Goal: Task Accomplishment & Management: Manage account settings

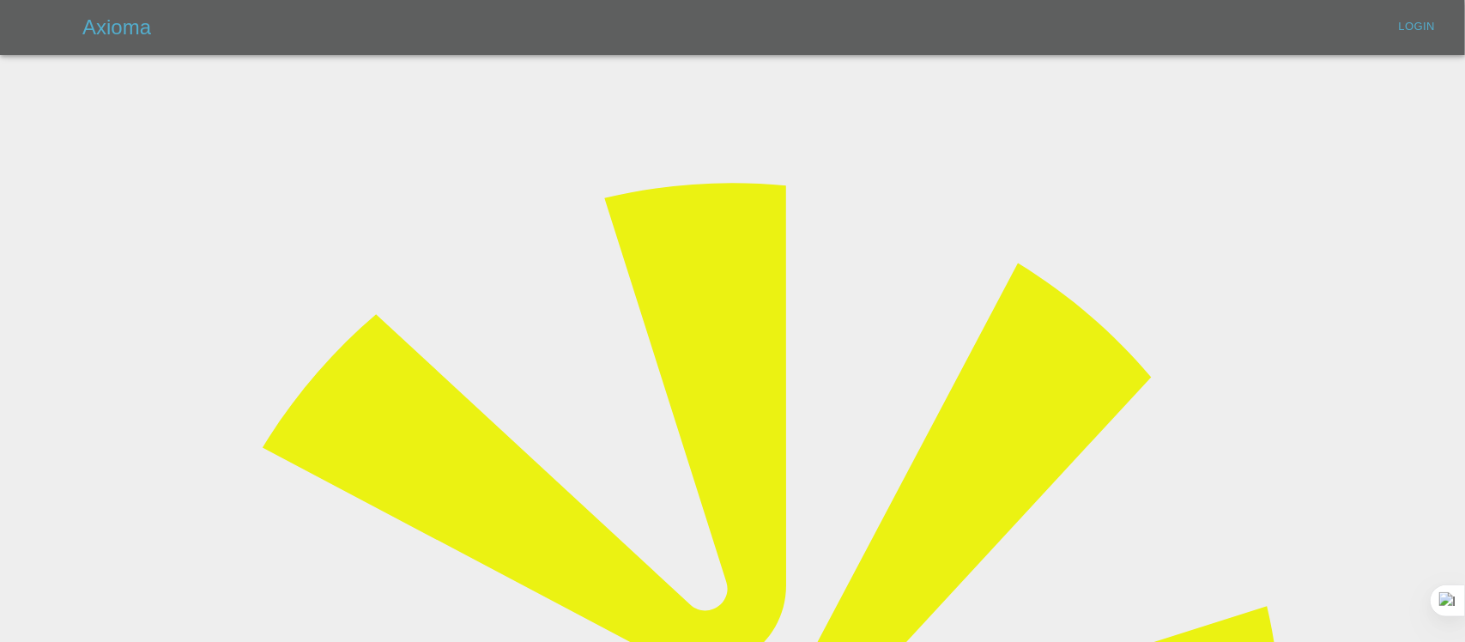
type input "[EMAIL_ADDRESS][DOMAIN_NAME]"
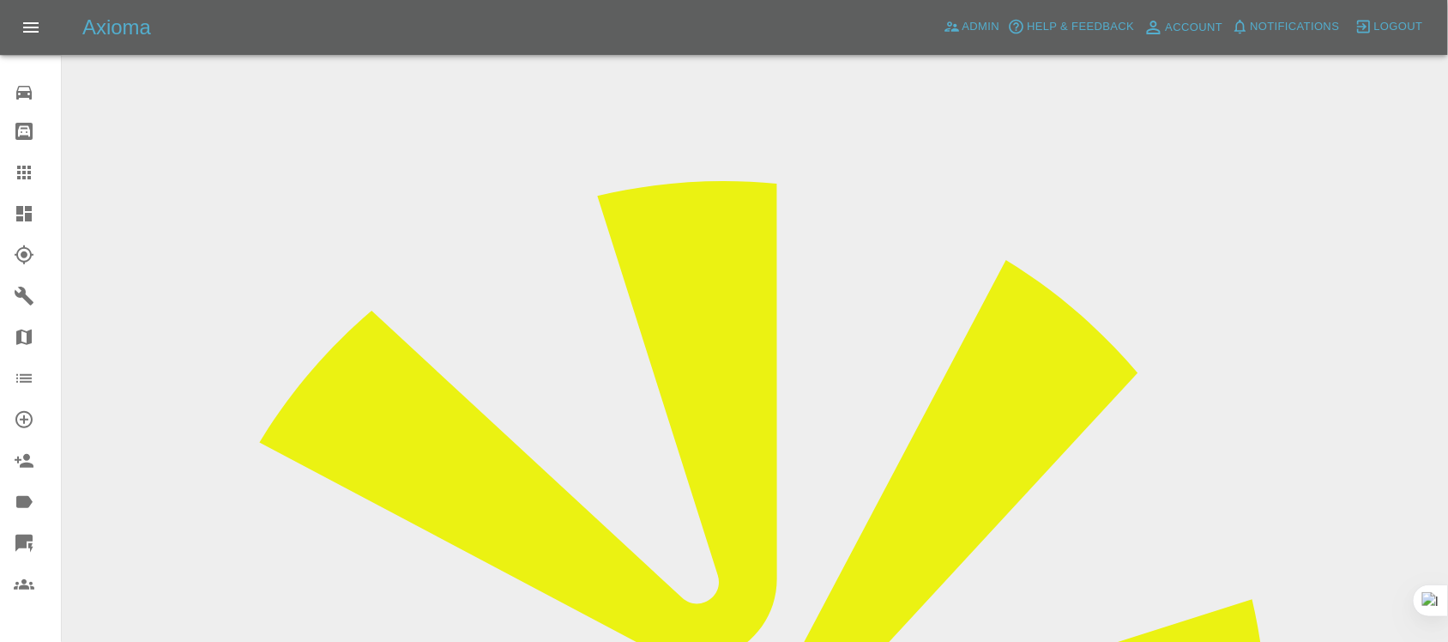
paste input "[EMAIL_ADDRESS][DOMAIN_NAME]"
type input "[EMAIL_ADDRESS][DOMAIN_NAME]"
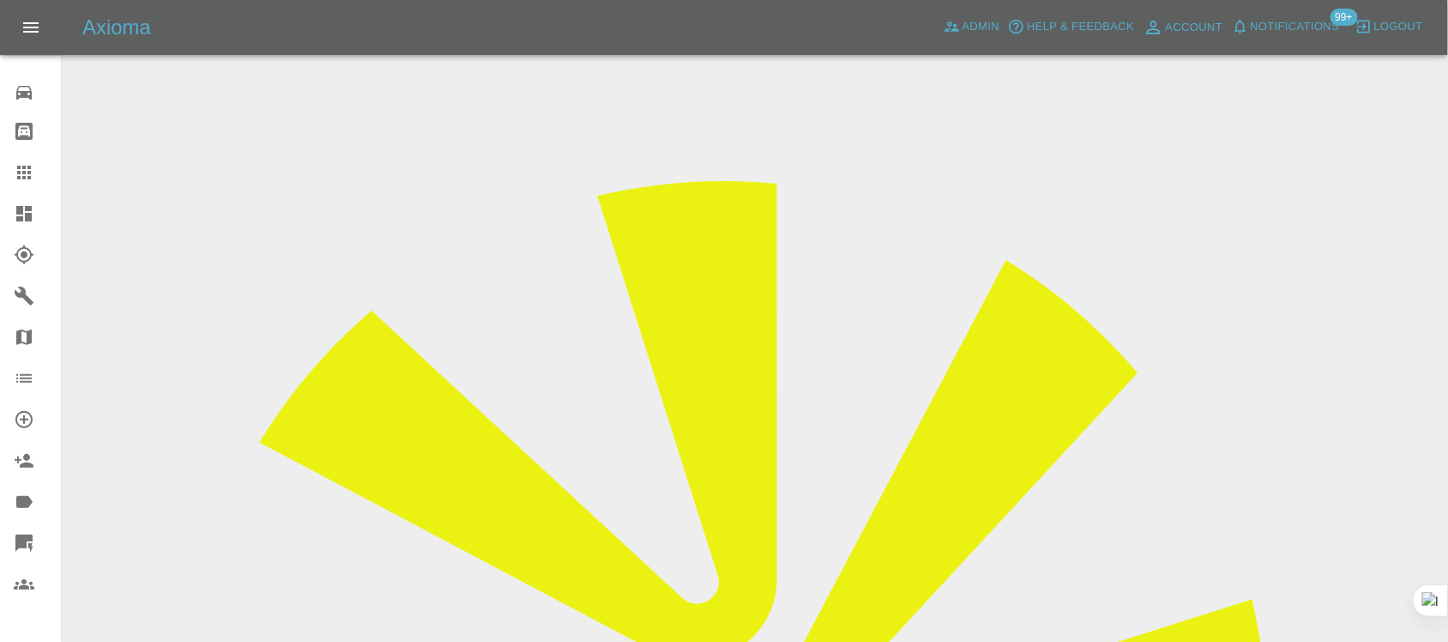
click at [14, 173] on icon at bounding box center [24, 172] width 21 height 21
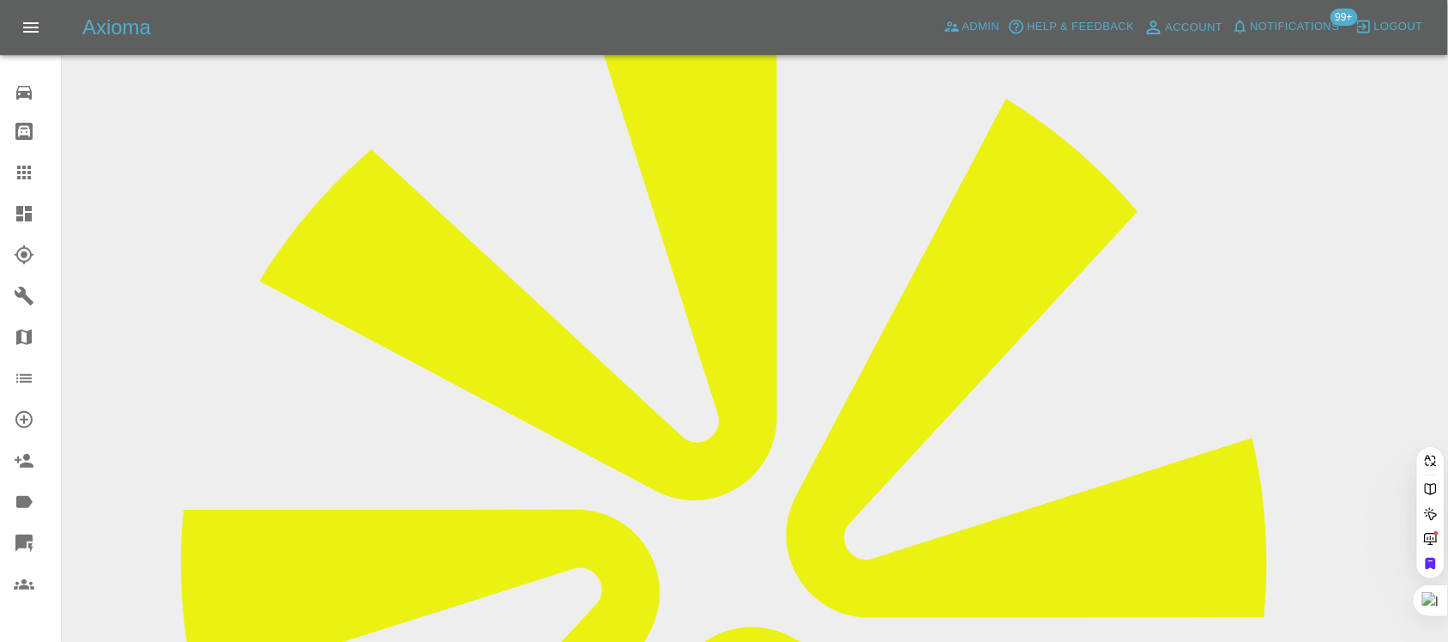
paste input "[EMAIL_ADDRESS][PERSON_NAME][DOMAIN_NAME]"
type input "[EMAIL_ADDRESS][PERSON_NAME][DOMAIN_NAME]"
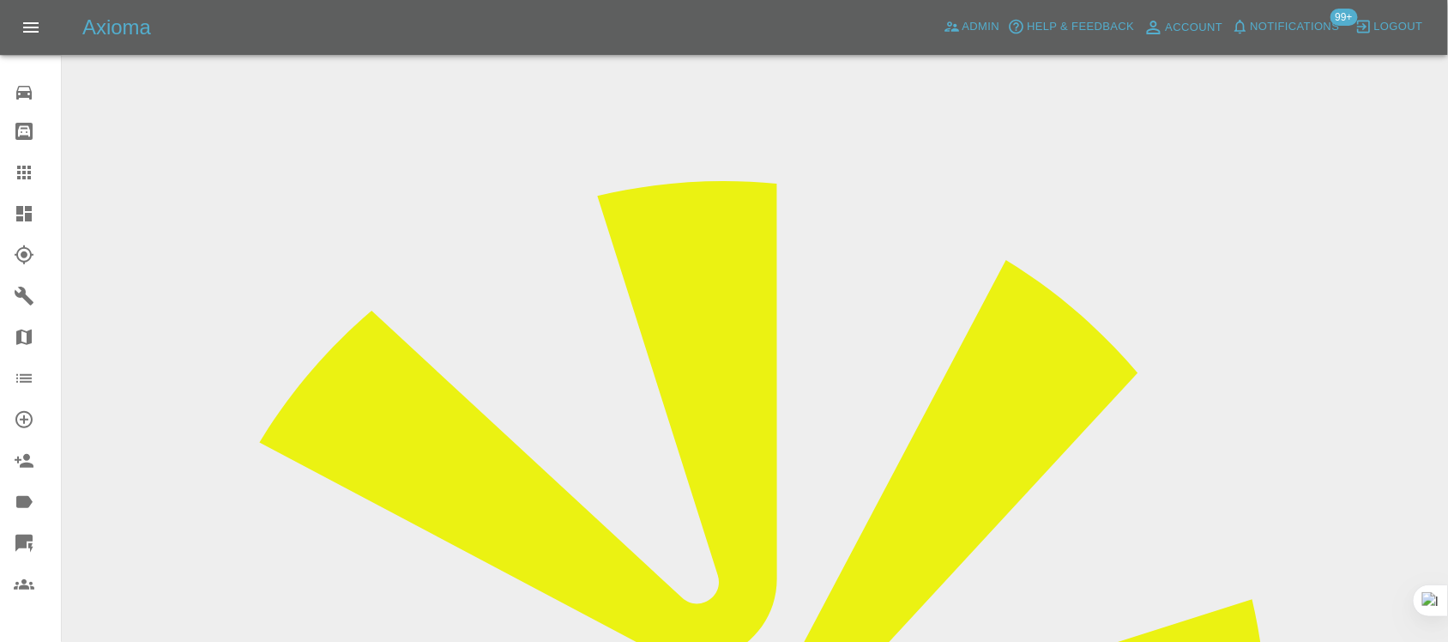
click at [23, 168] on icon at bounding box center [24, 173] width 14 height 14
paste input "[EMAIL_ADDRESS][DOMAIN_NAME]"
type input "[EMAIL_ADDRESS][DOMAIN_NAME]"
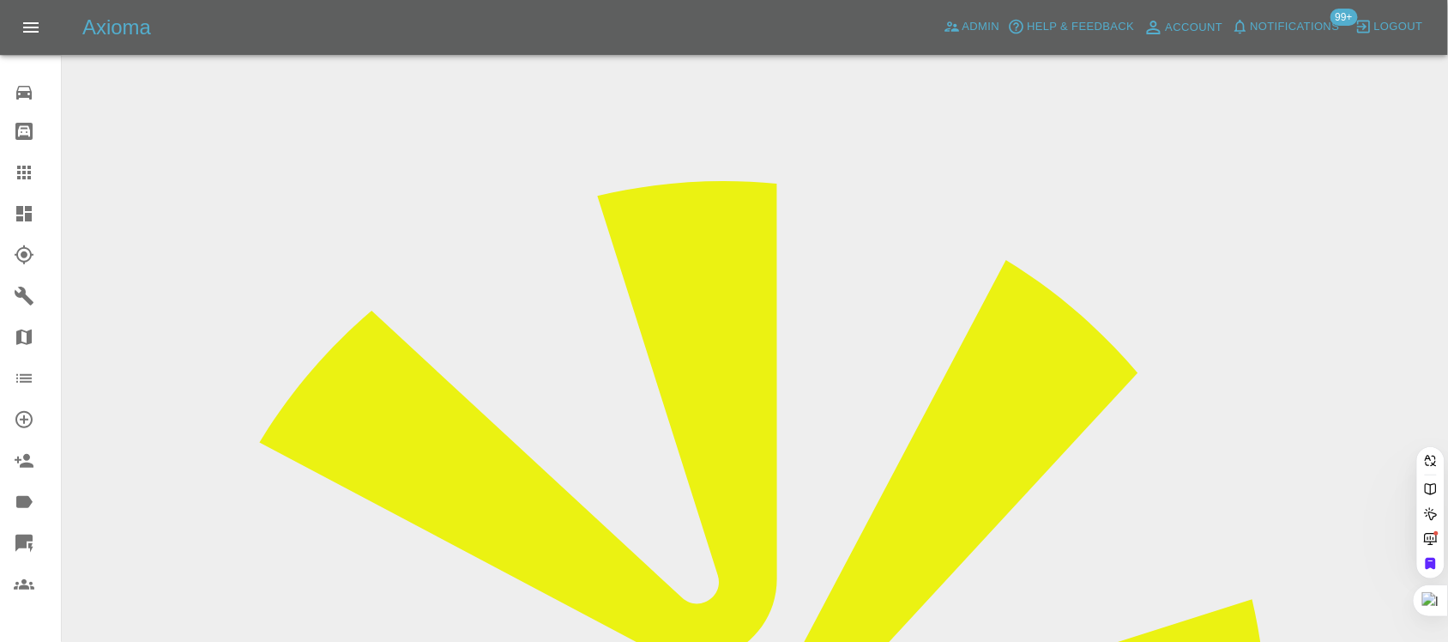
click at [0, 0] on input "Choose images" at bounding box center [0, 0] width 0 height 0
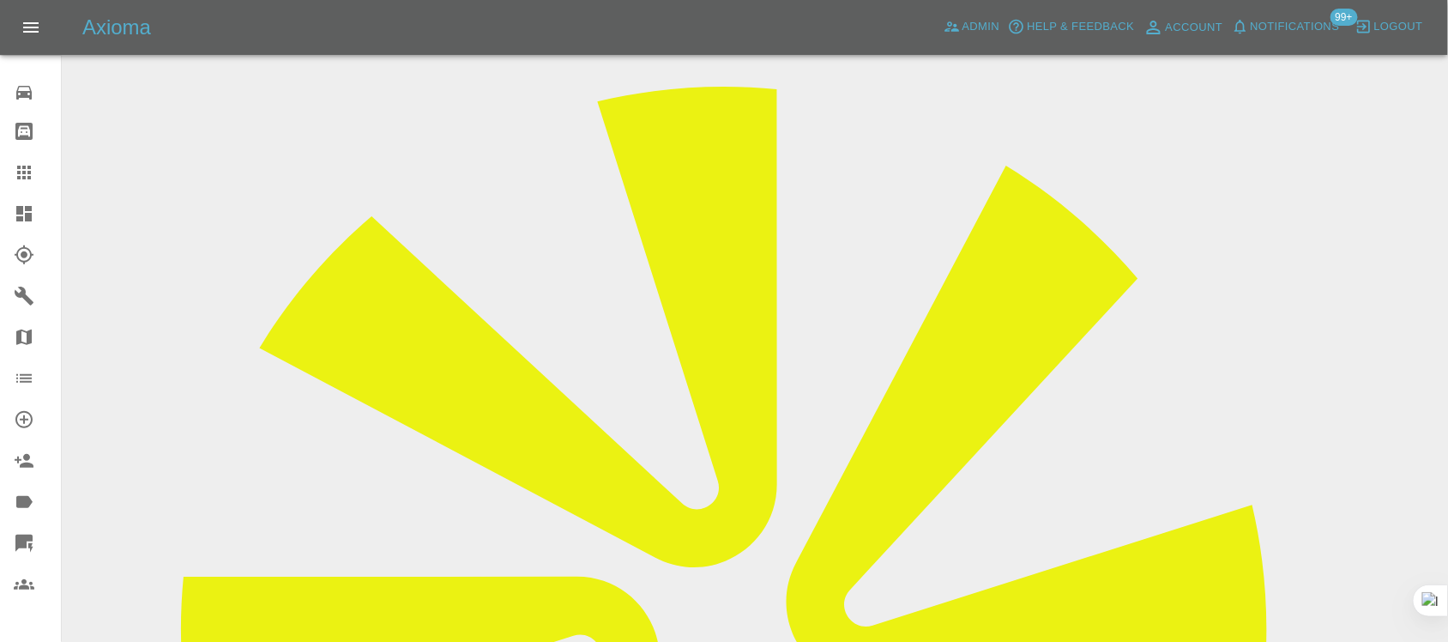
scroll to position [57, 0]
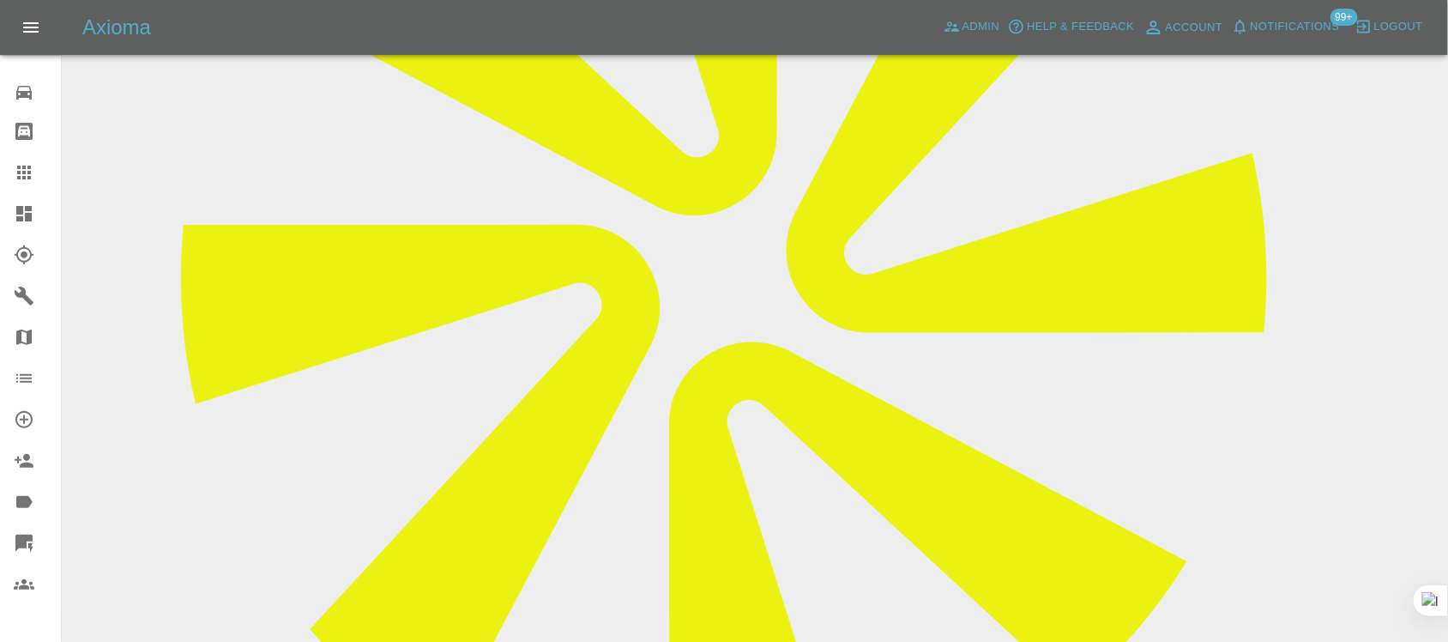
scroll to position [419, 0]
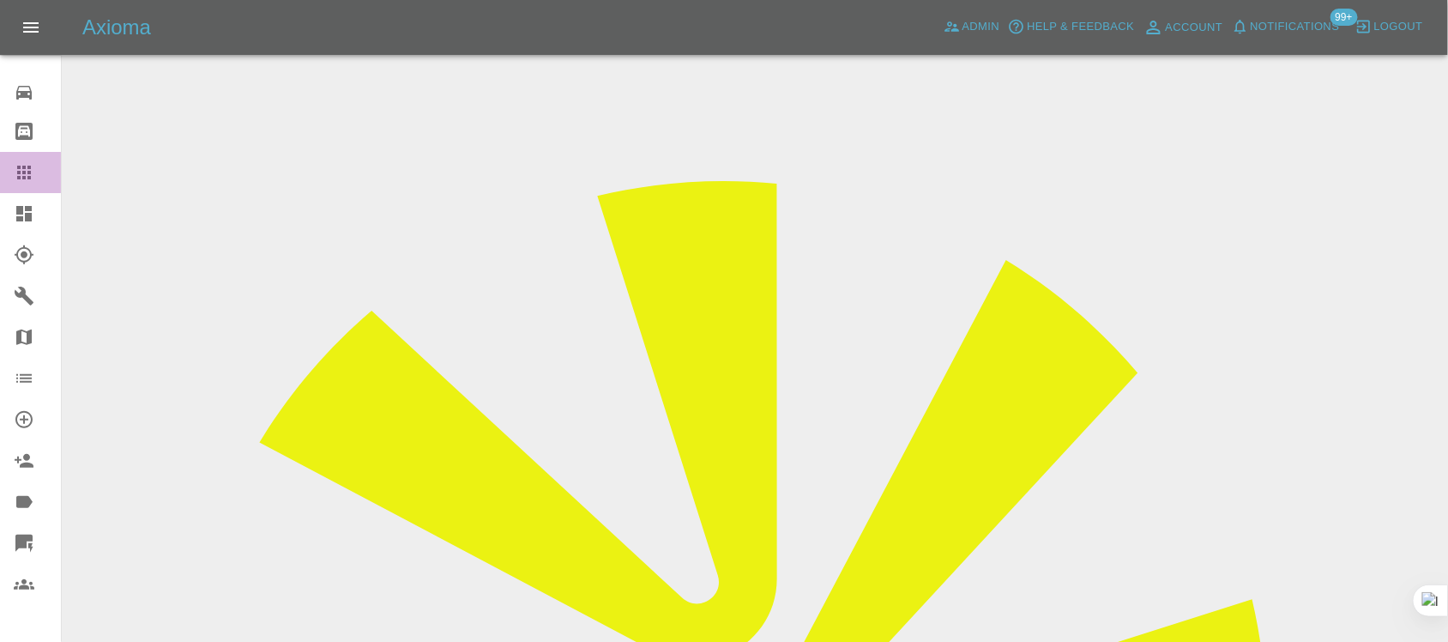
click at [14, 170] on icon at bounding box center [24, 172] width 21 height 21
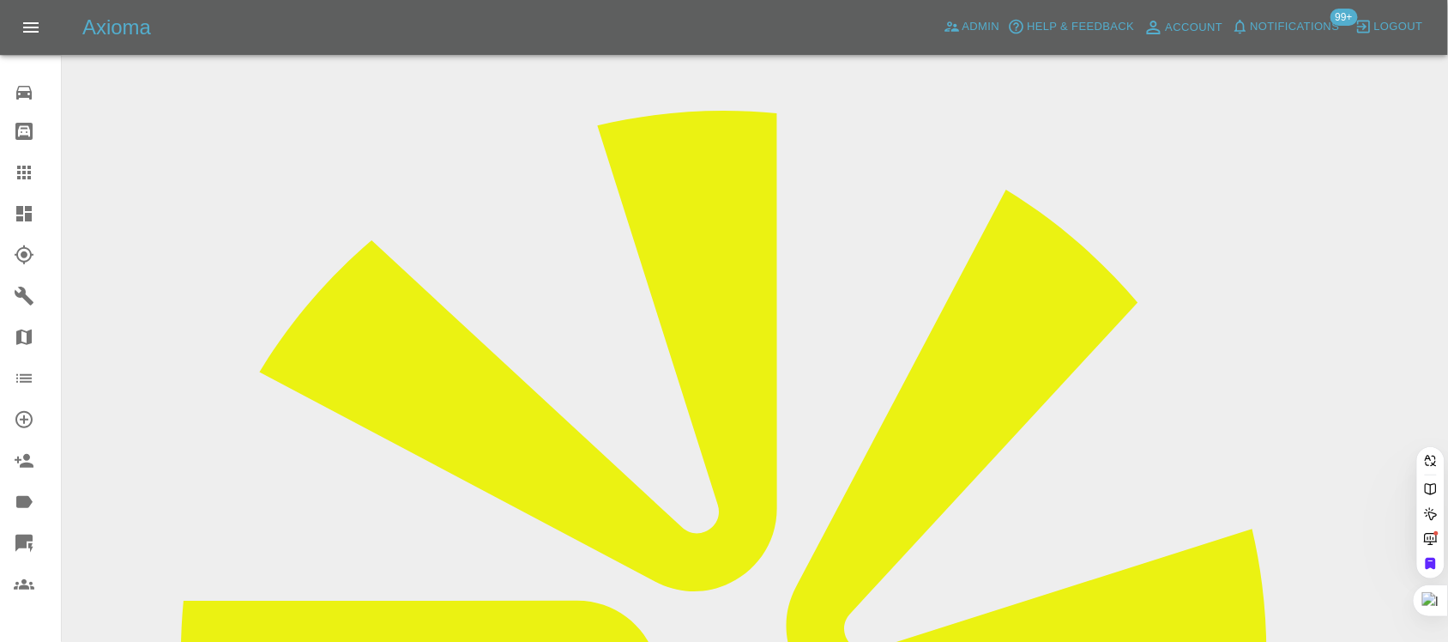
scroll to position [161, 0]
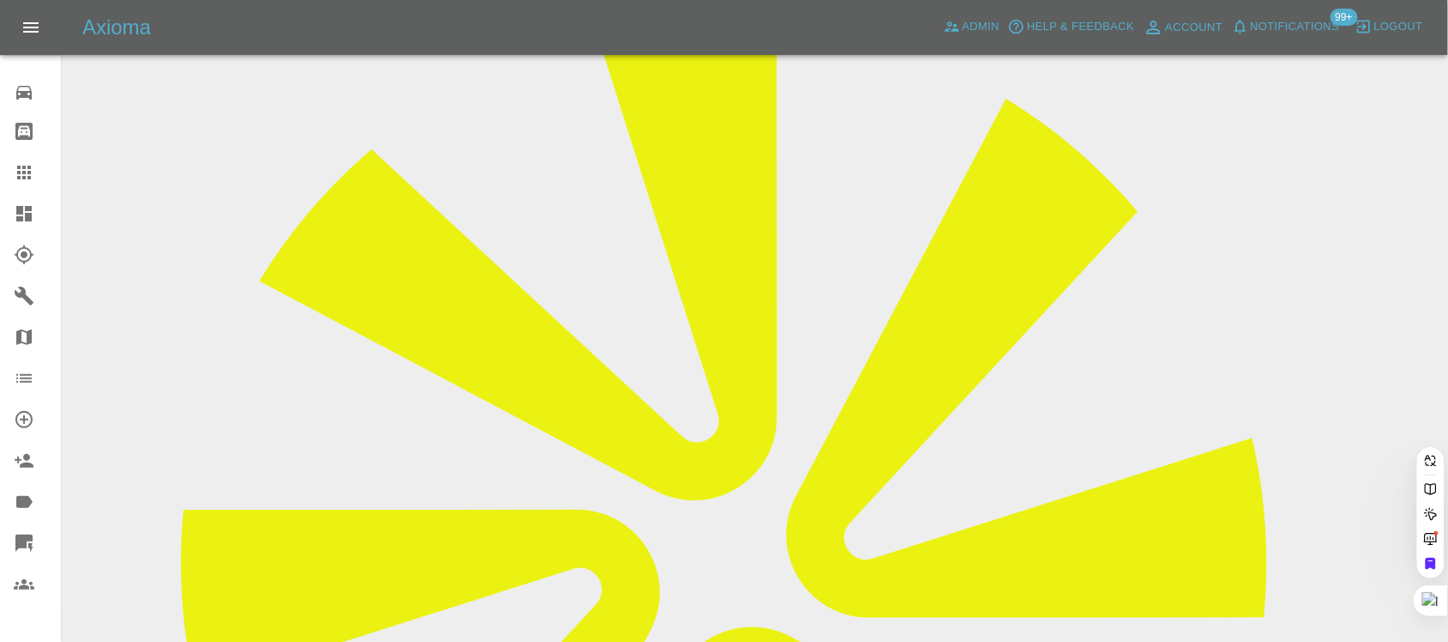
paste input "[EMAIL_ADDRESS][DOMAIN_NAME]"
type input "[EMAIL_ADDRESS][DOMAIN_NAME]"
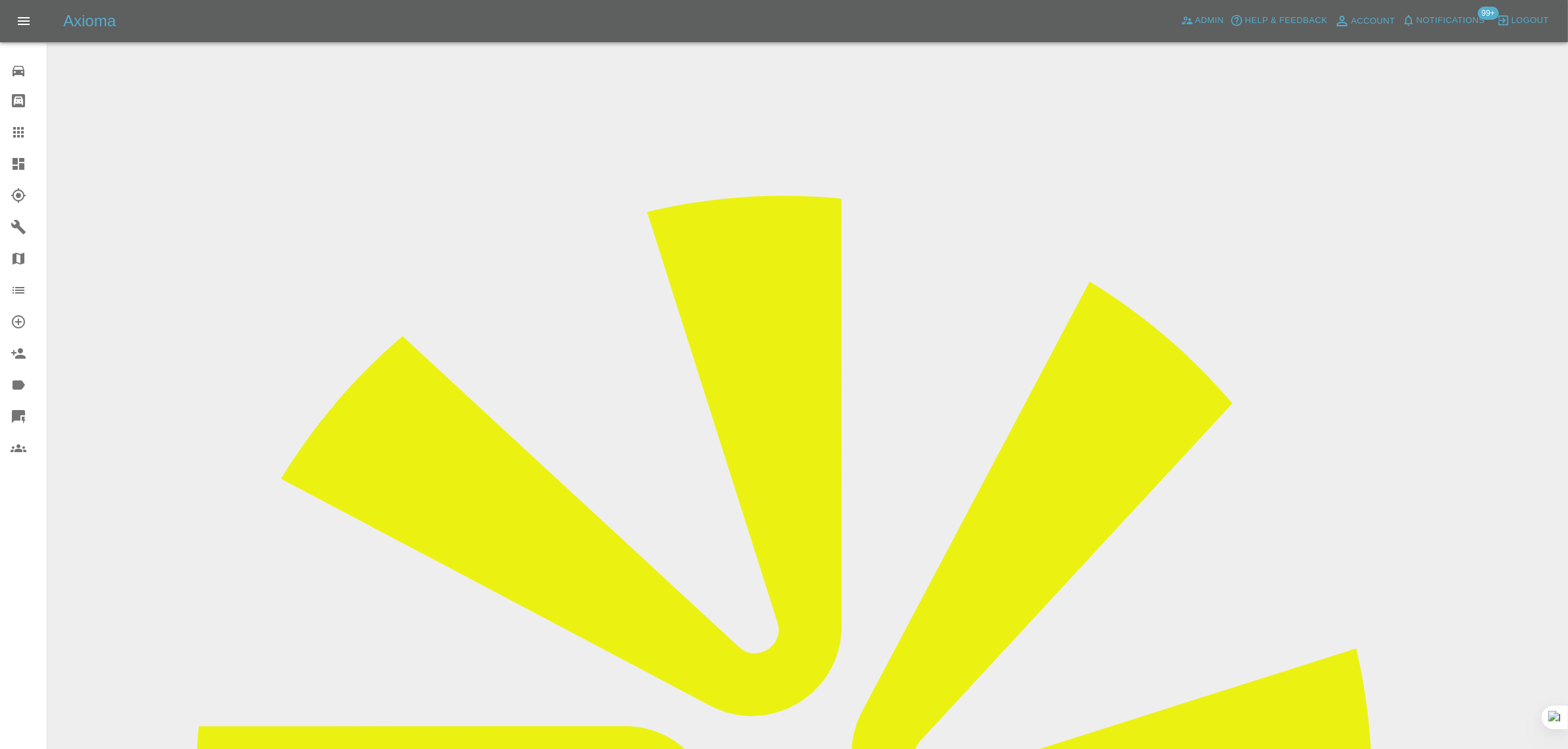
click at [13, 134] on icon at bounding box center [18, 132] width 16 height 16
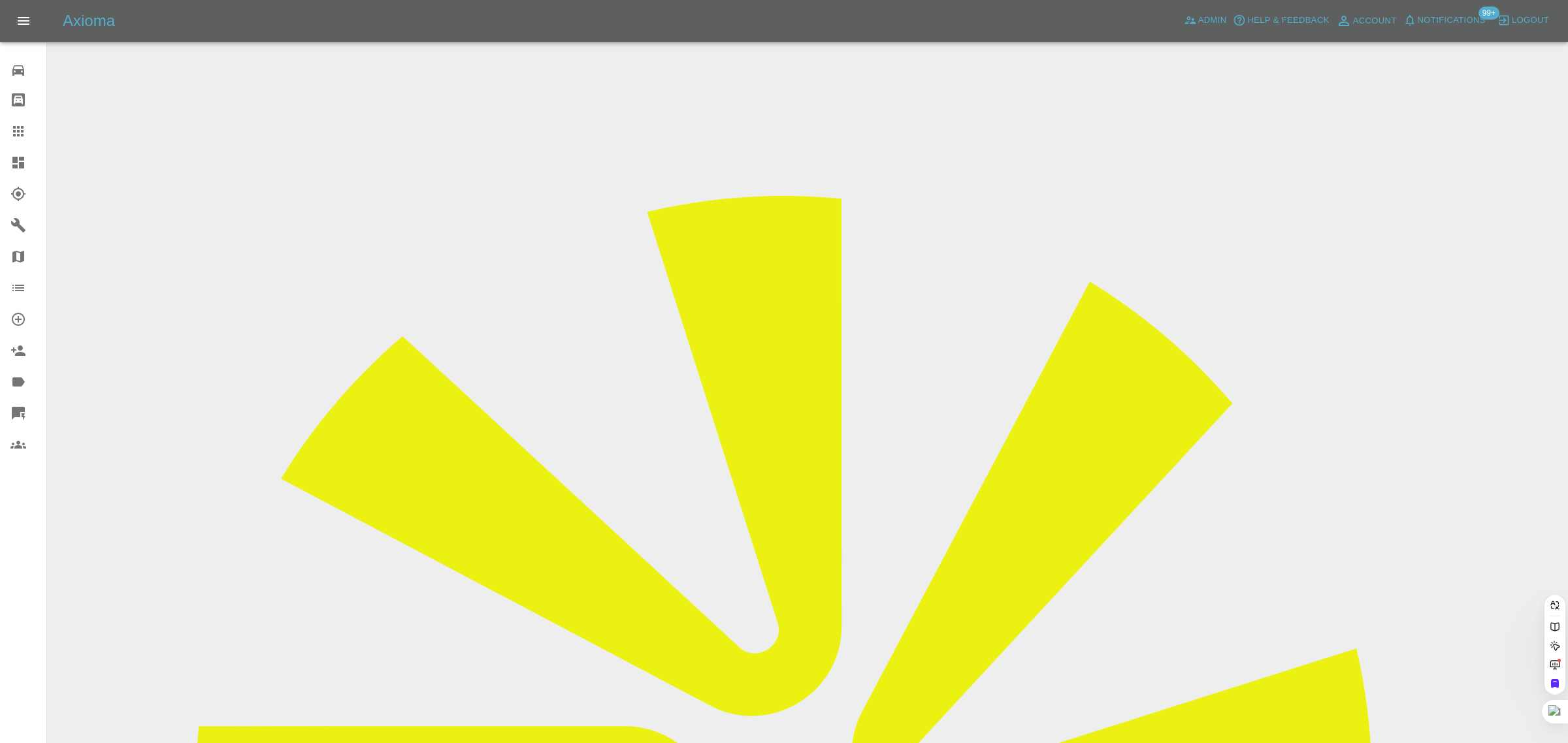
paste input "[PERSON_NAME][EMAIL_ADDRESS][PERSON_NAME][DOMAIN_NAME]"
type input "[PERSON_NAME][EMAIL_ADDRESS][PERSON_NAME][DOMAIN_NAME]"
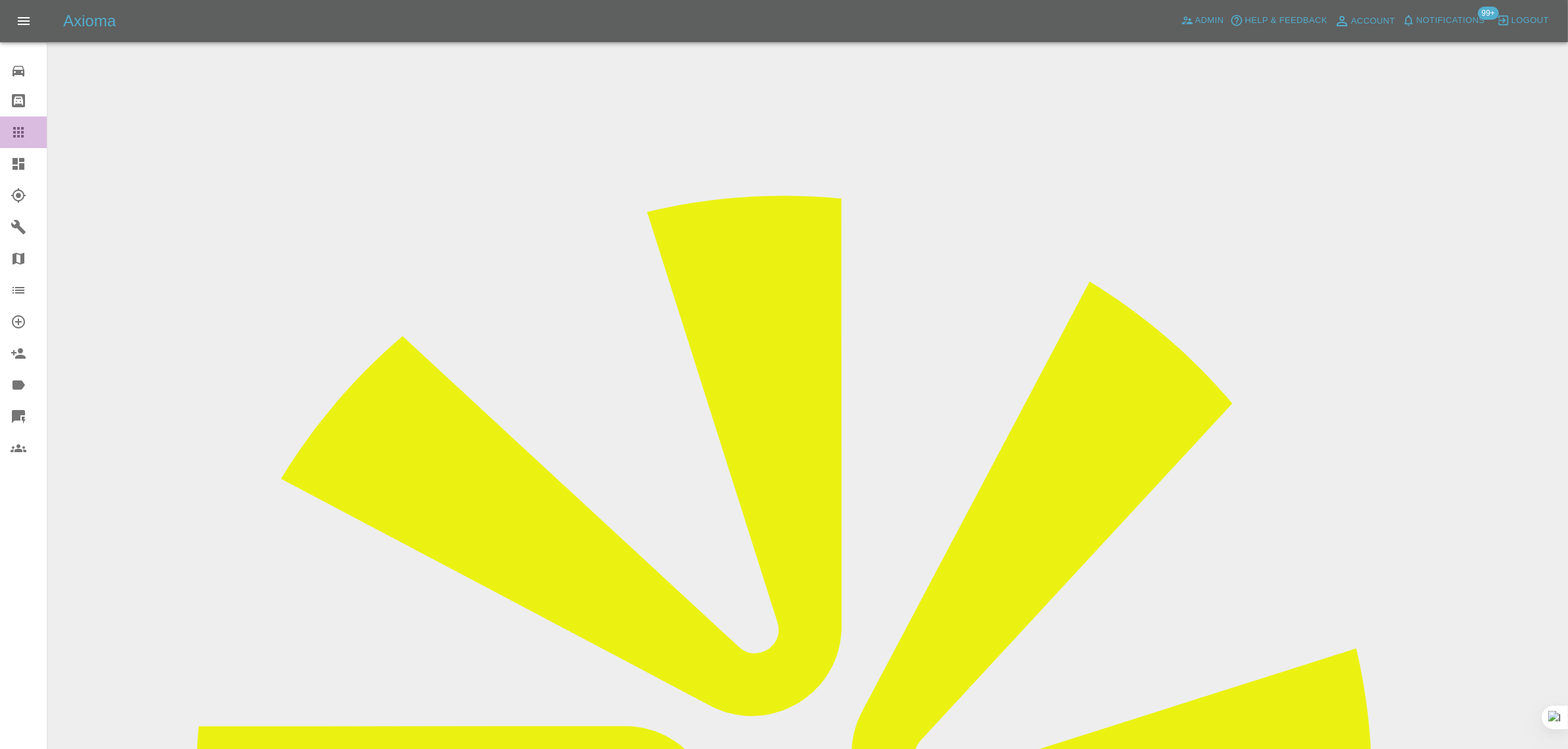
click at [17, 125] on icon at bounding box center [18, 132] width 16 height 16
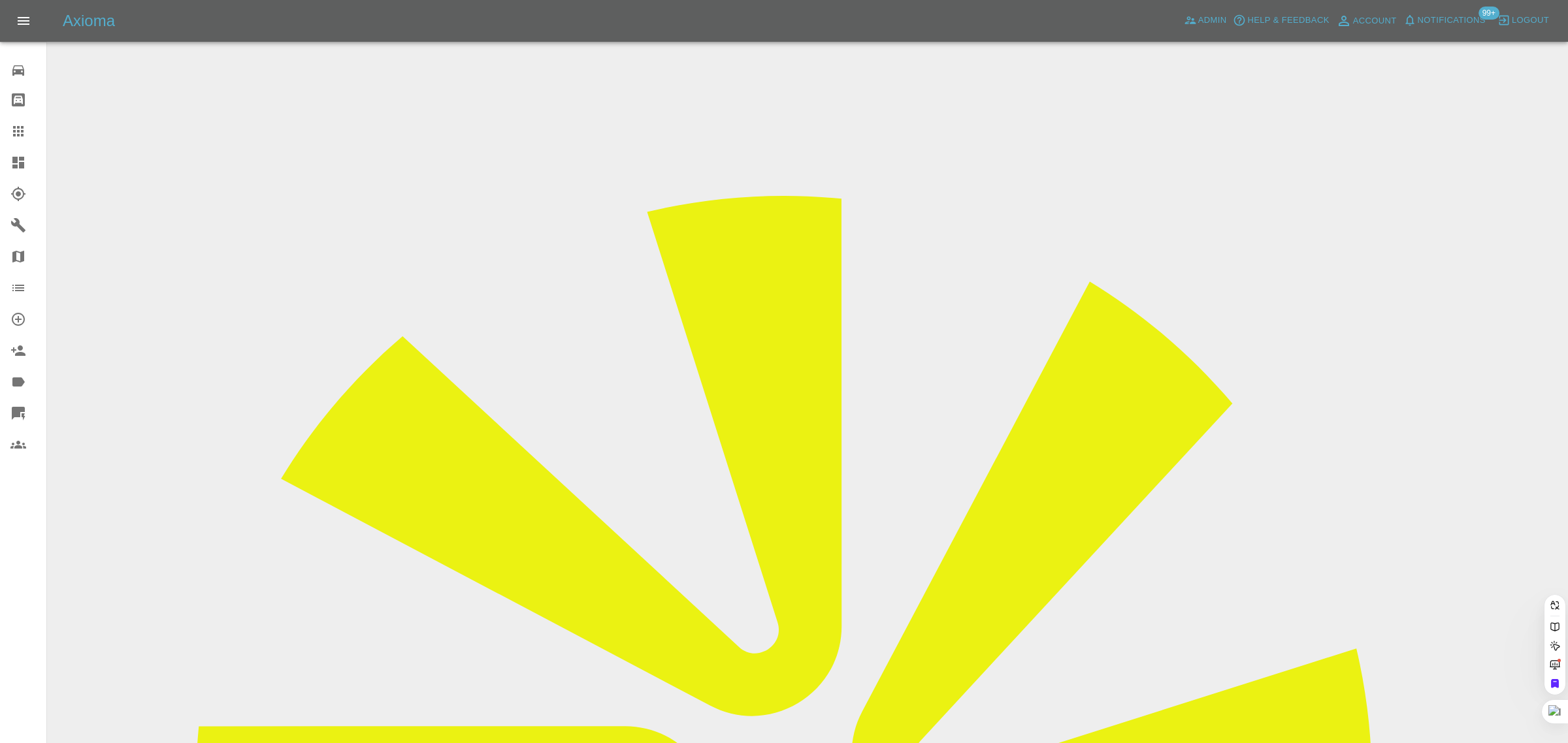
paste input "[EMAIL_ADDRESS][DOMAIN_NAME]"
type input "[EMAIL_ADDRESS][DOMAIN_NAME]"
